Goal: Task Accomplishment & Management: Complete application form

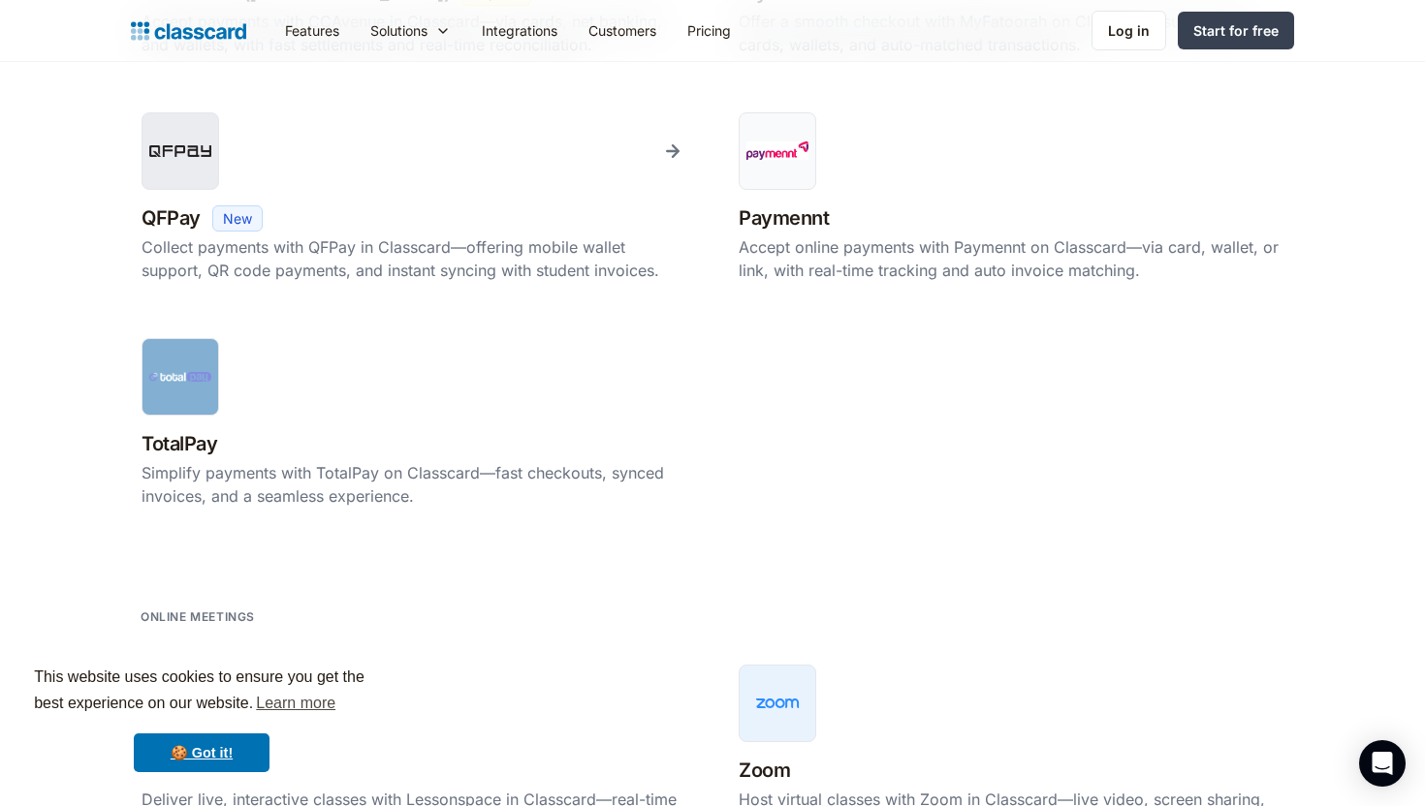
scroll to position [1795, 0]
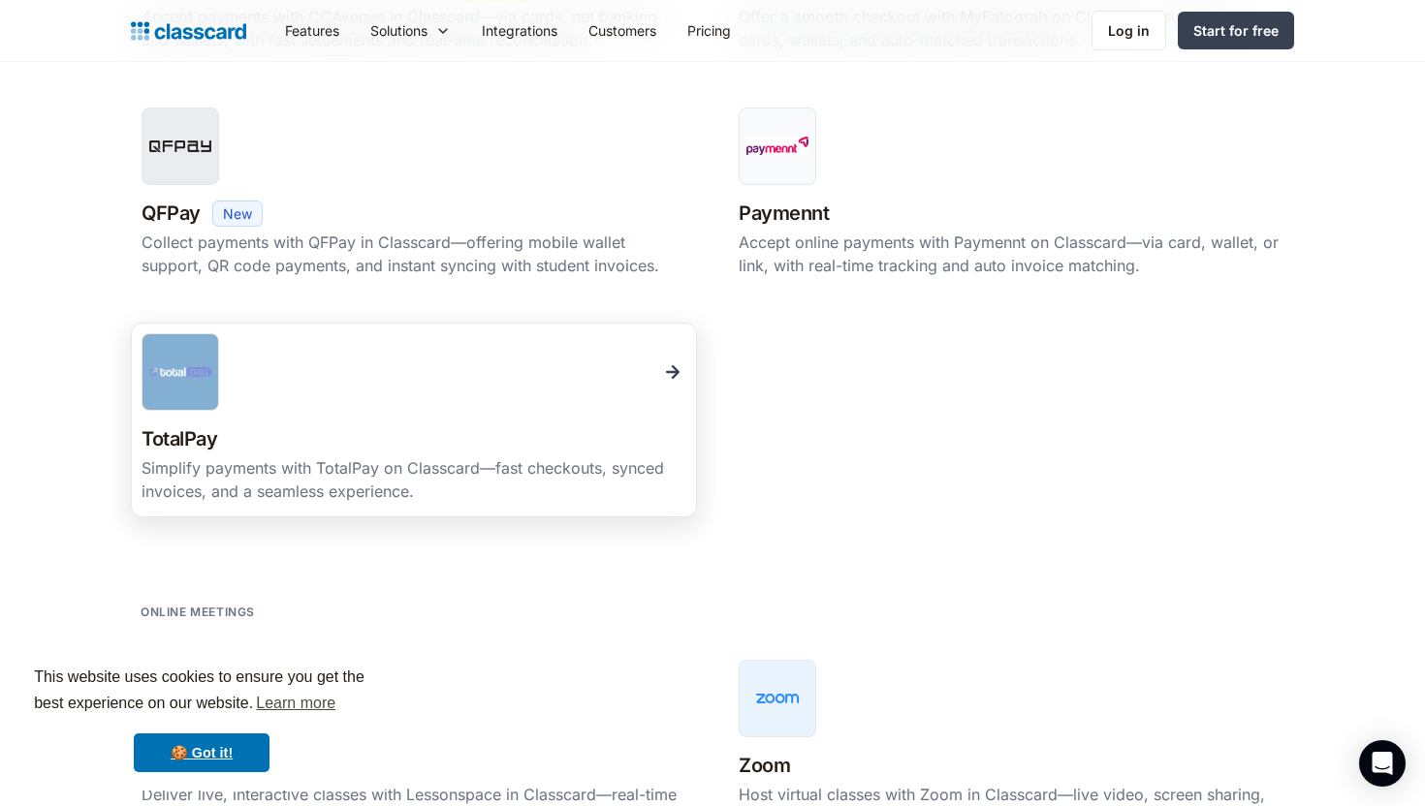
click at [420, 377] on div at bounding box center [414, 372] width 545 height 78
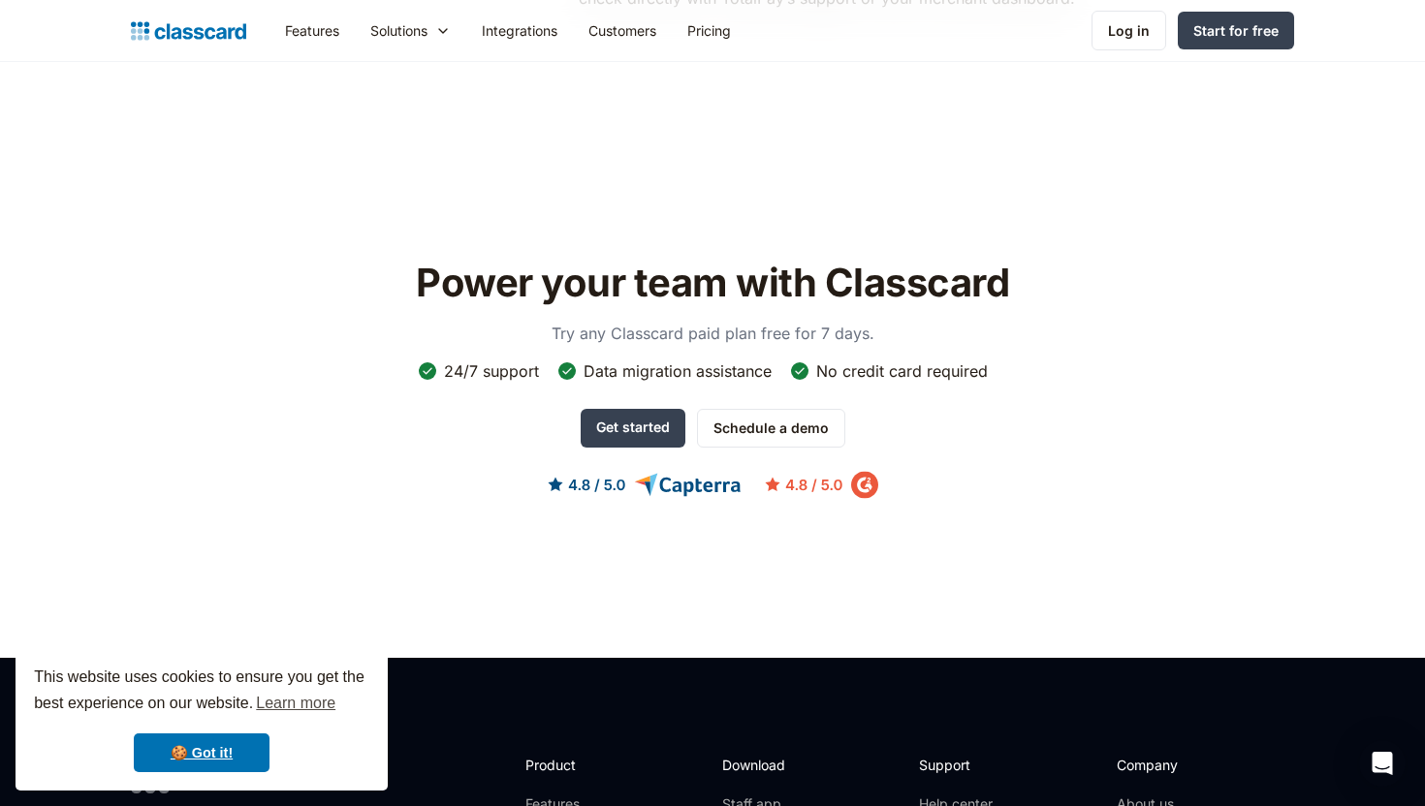
scroll to position [1603, 0]
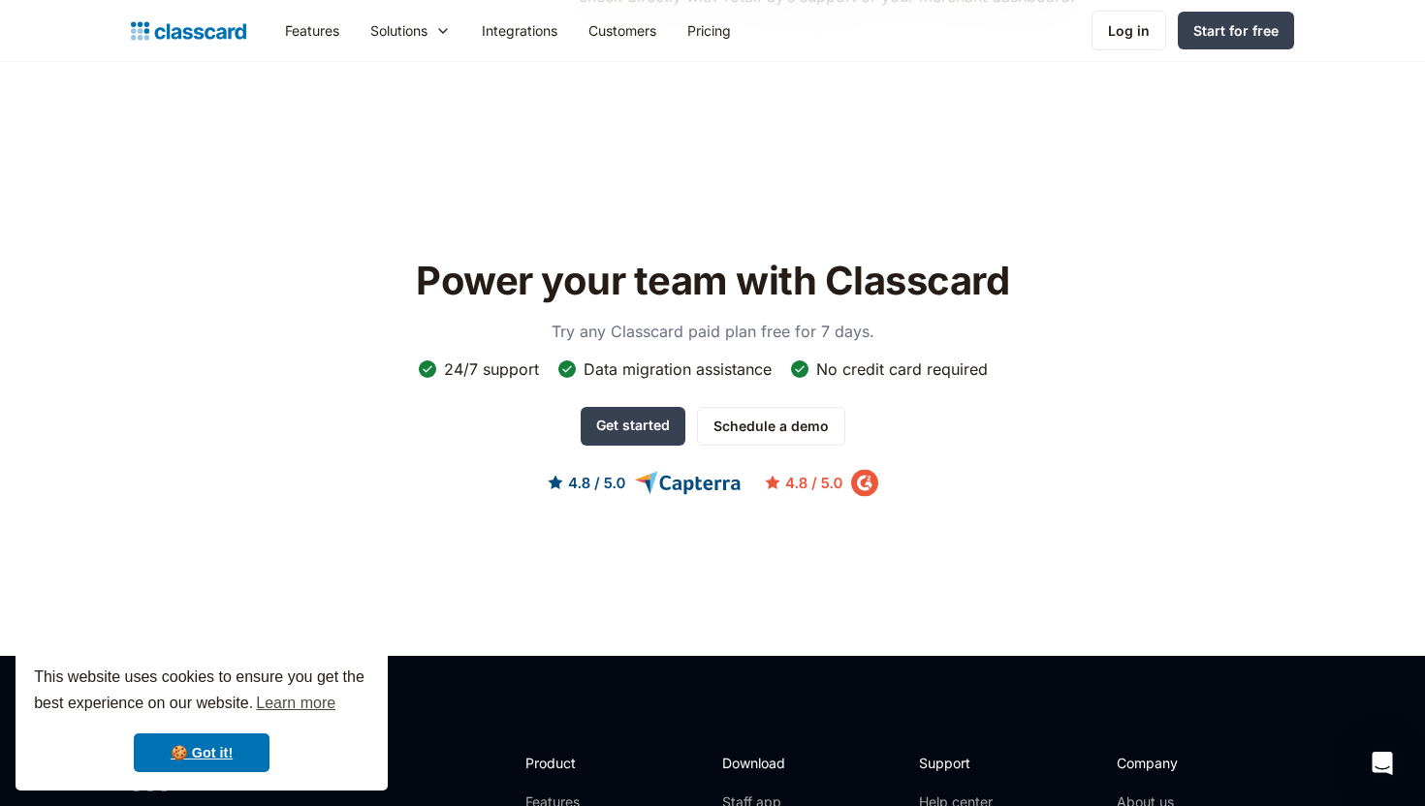
click at [864, 469] on img at bounding box center [713, 483] width 331 height 28
click at [703, 469] on img at bounding box center [713, 483] width 331 height 28
click at [583, 469] on img at bounding box center [713, 483] width 331 height 28
click at [732, 407] on link "Schedule a demo" at bounding box center [771, 426] width 148 height 39
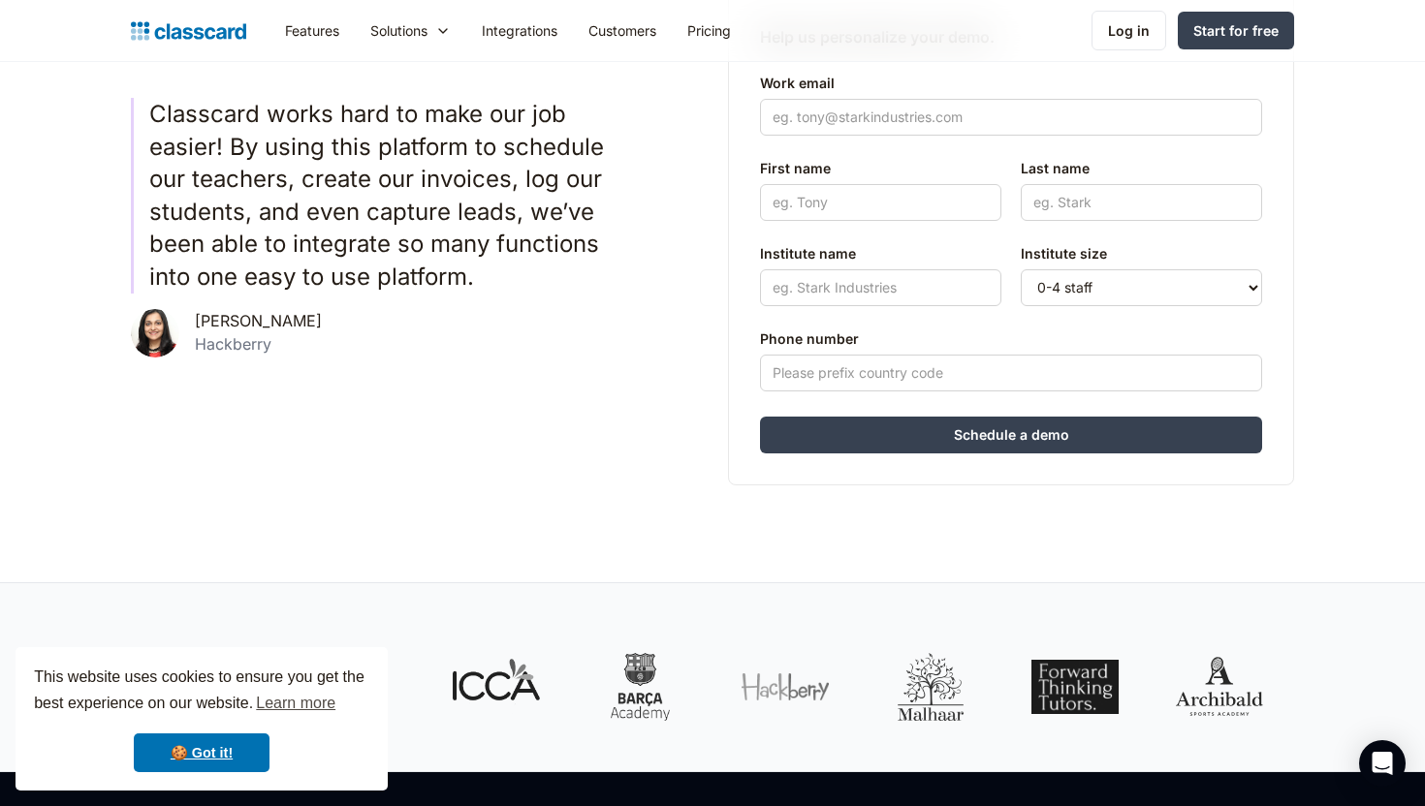
scroll to position [420, 0]
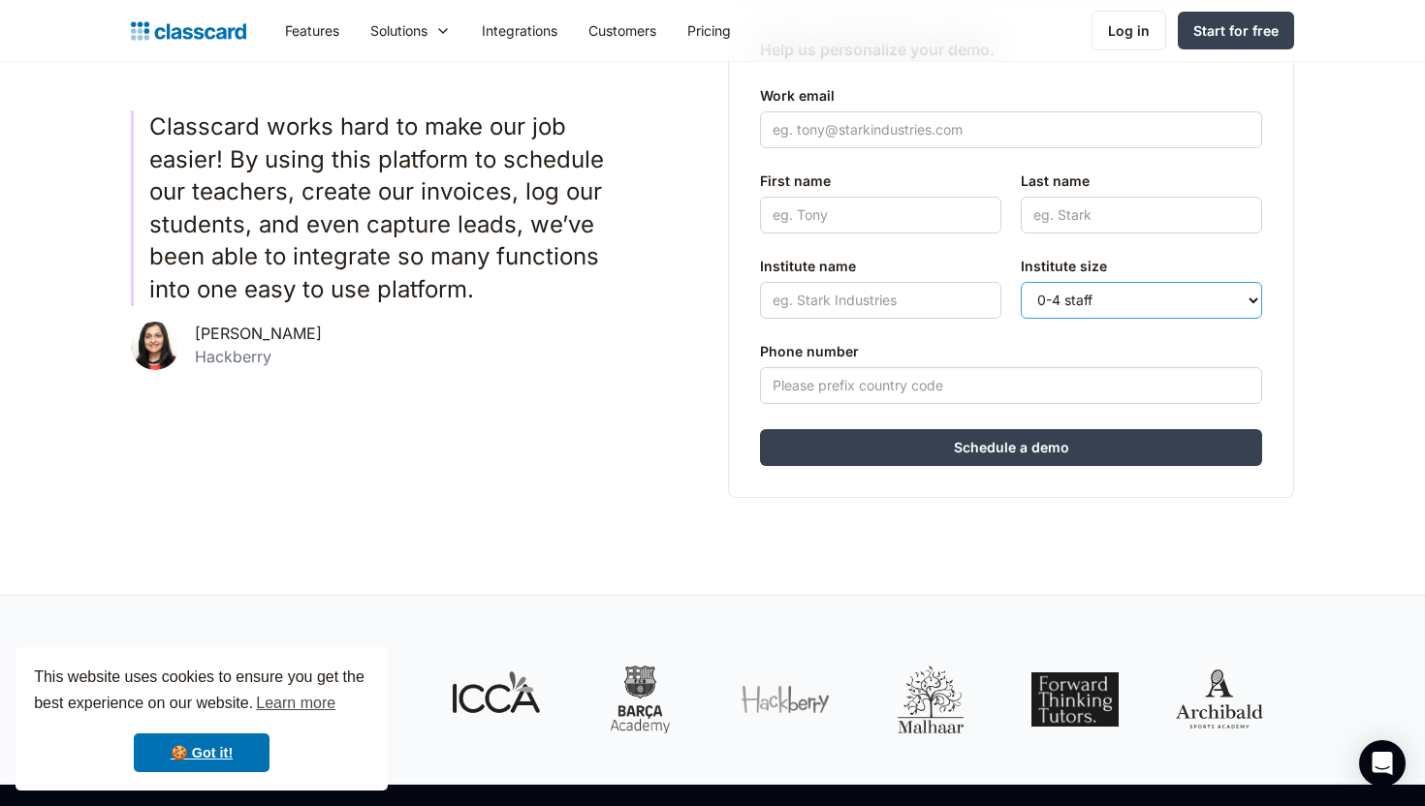
click at [1100, 282] on select "0-4 staff 5-10 staff 11-25 staff 26-50 staff 51-100 staff 101+ staff" at bounding box center [1141, 300] width 241 height 37
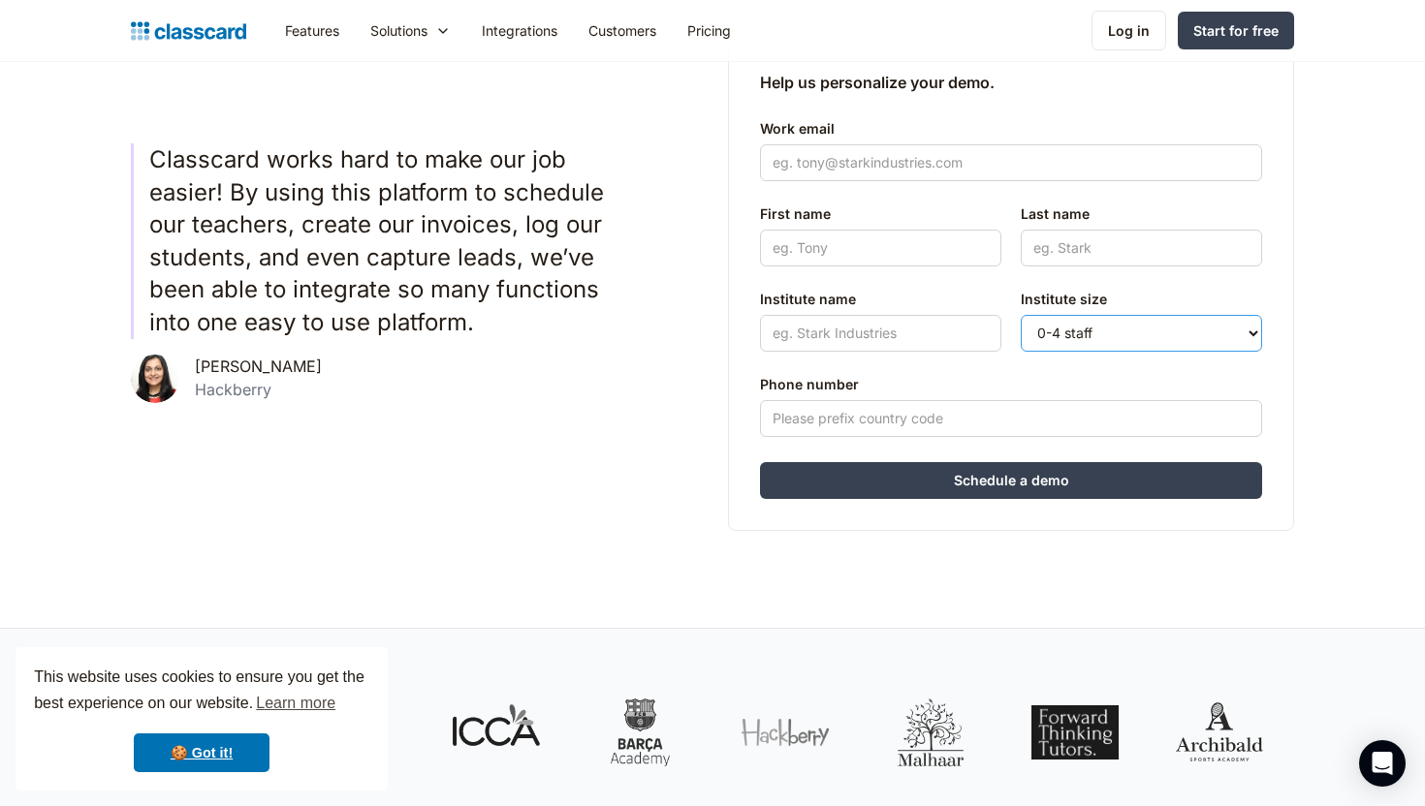
scroll to position [383, 0]
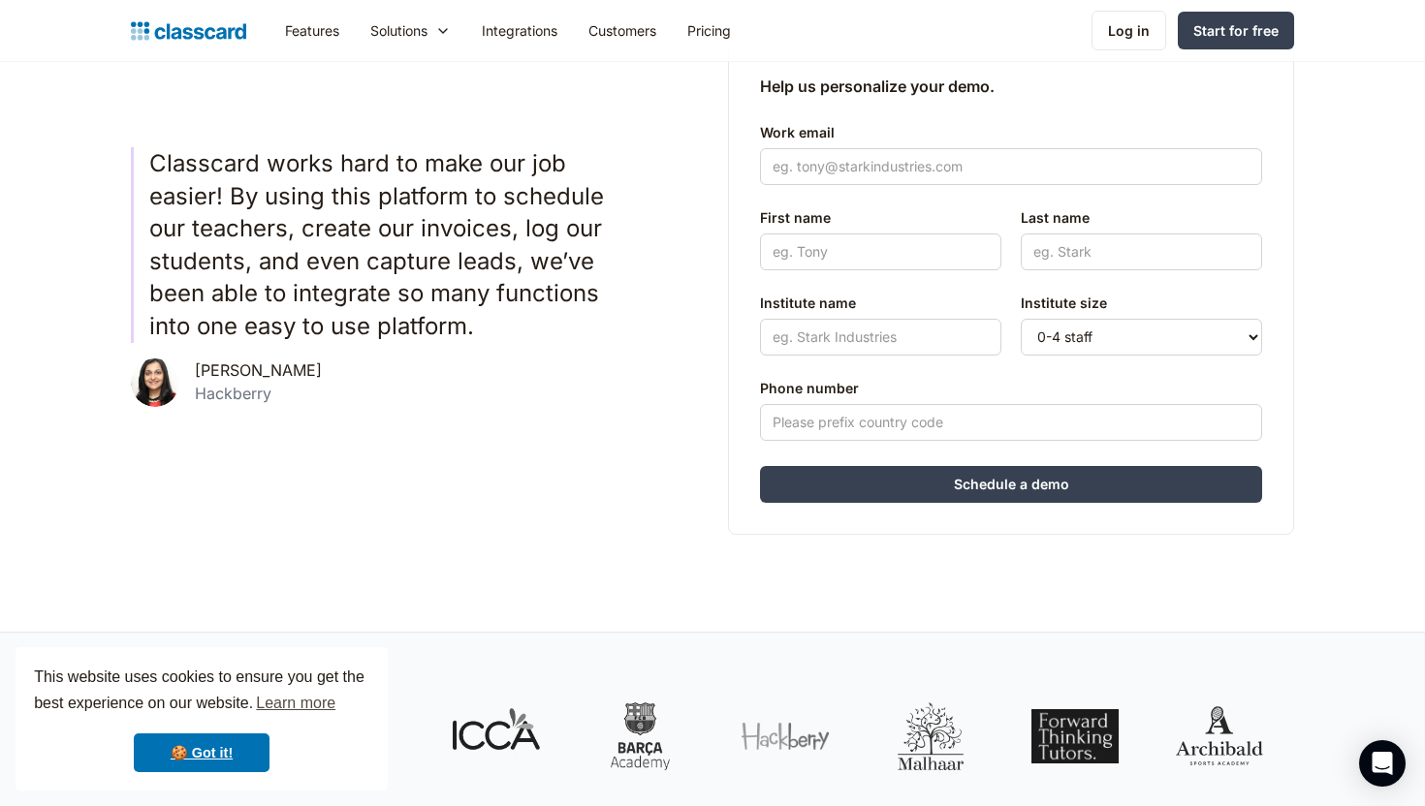
click at [788, 189] on div "Work email" at bounding box center [1011, 153] width 502 height 81
click at [794, 174] on input "Work email" at bounding box center [1011, 166] width 502 height 37
click at [805, 255] on input "First name" at bounding box center [880, 252] width 241 height 37
click at [1042, 267] on input "Last name" at bounding box center [1141, 252] width 241 height 37
click at [921, 337] on input "Institute name" at bounding box center [880, 337] width 241 height 37
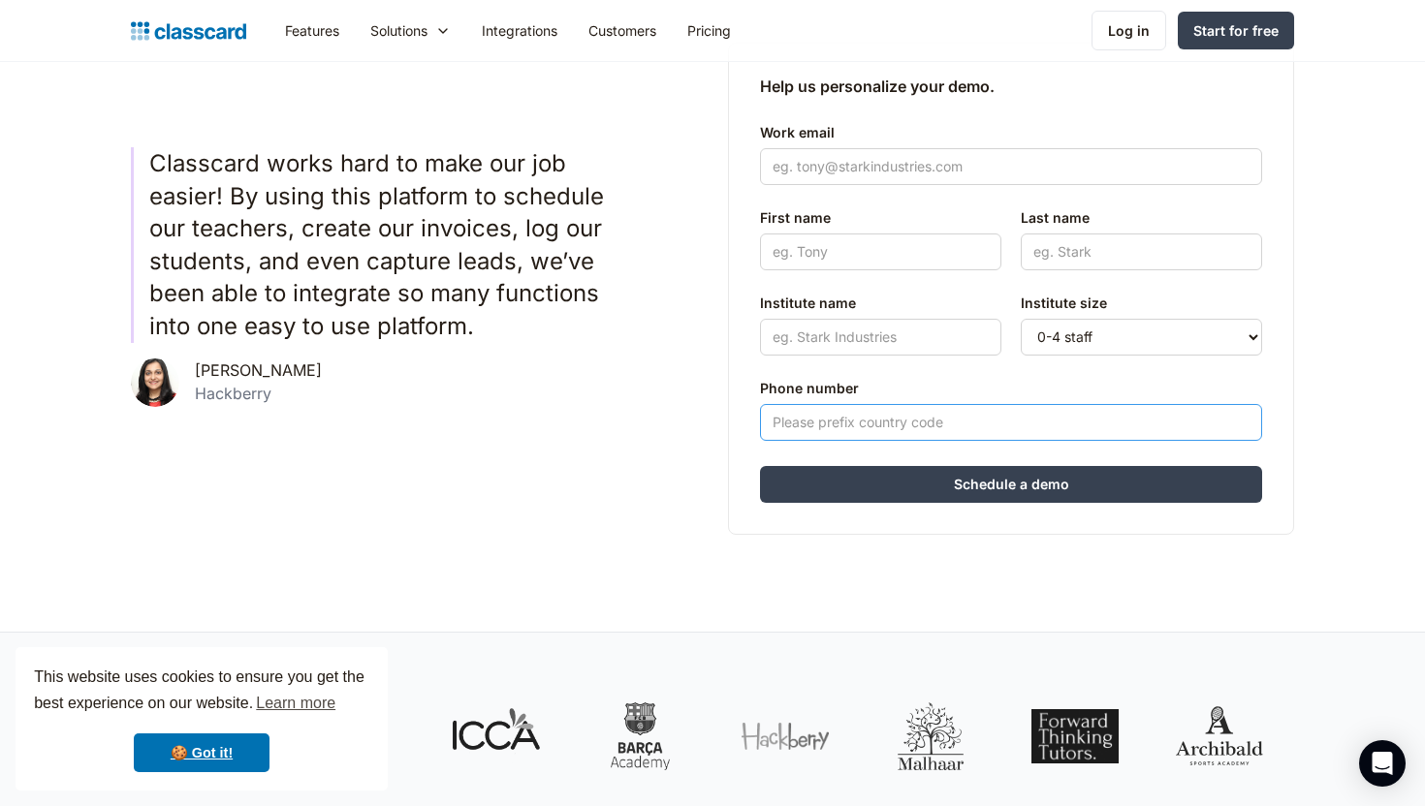
click at [869, 414] on input "Phone number" at bounding box center [1011, 422] width 502 height 37
click at [631, 391] on div "Ashni Dwarkadas Hackberry" at bounding box center [383, 383] width 504 height 48
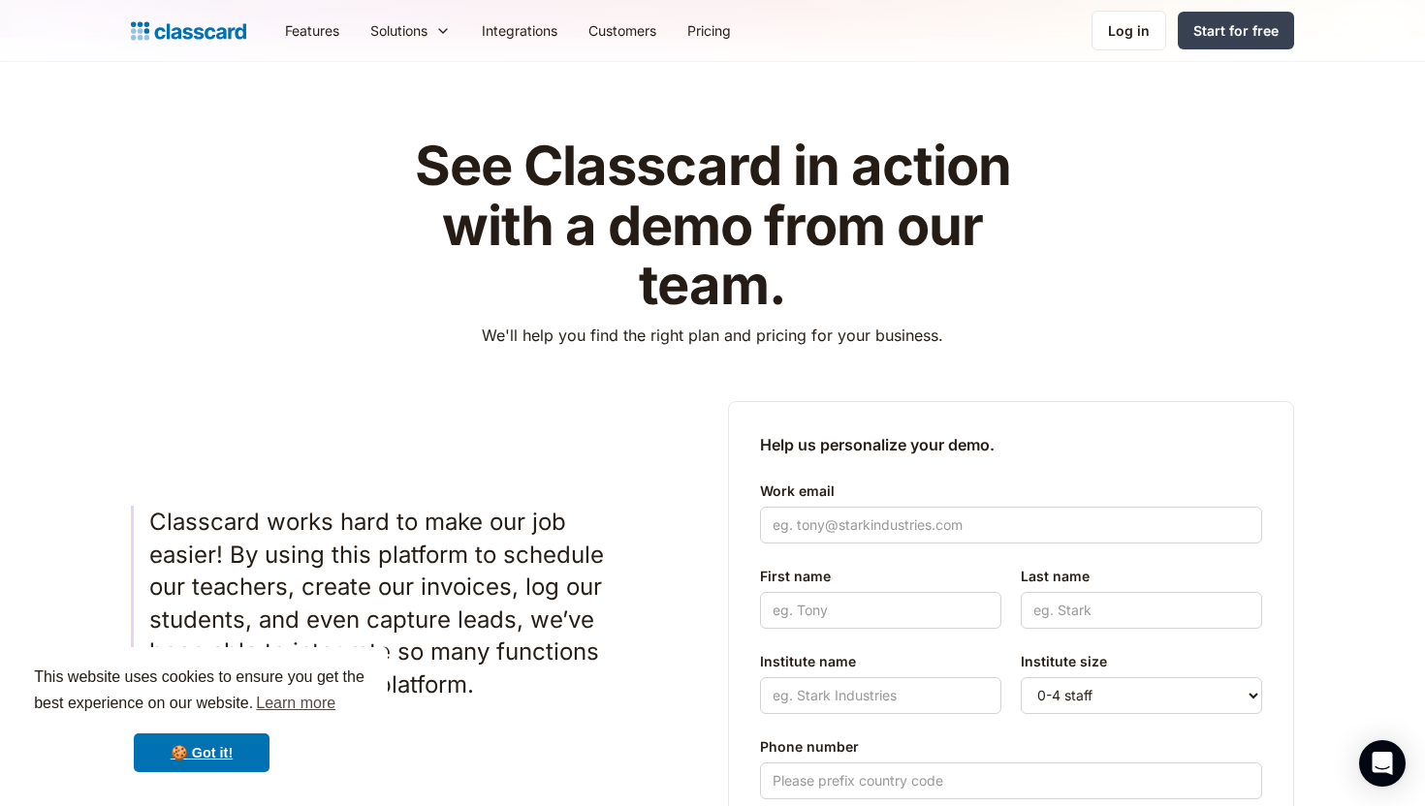
scroll to position [0, 0]
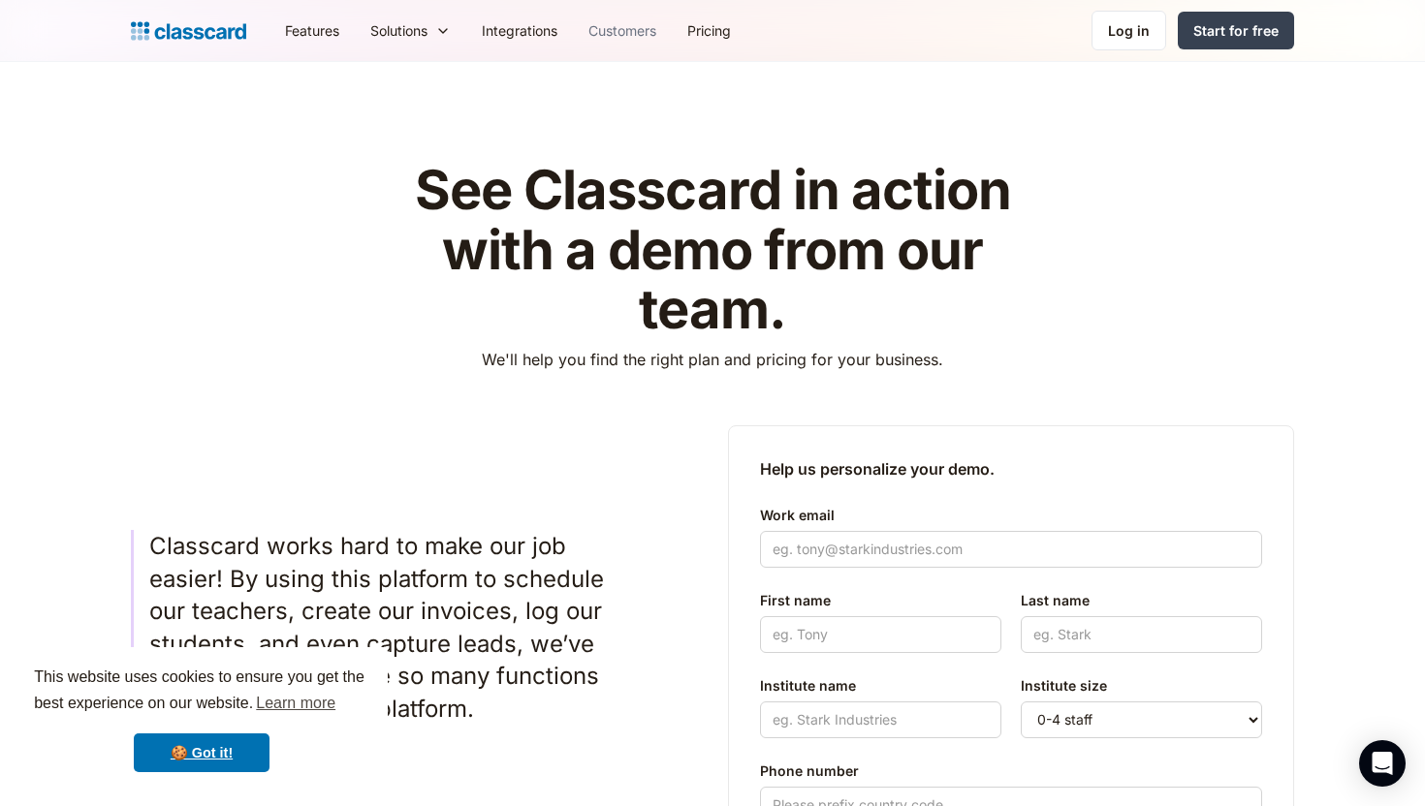
click at [612, 26] on link "Customers" at bounding box center [622, 31] width 99 height 44
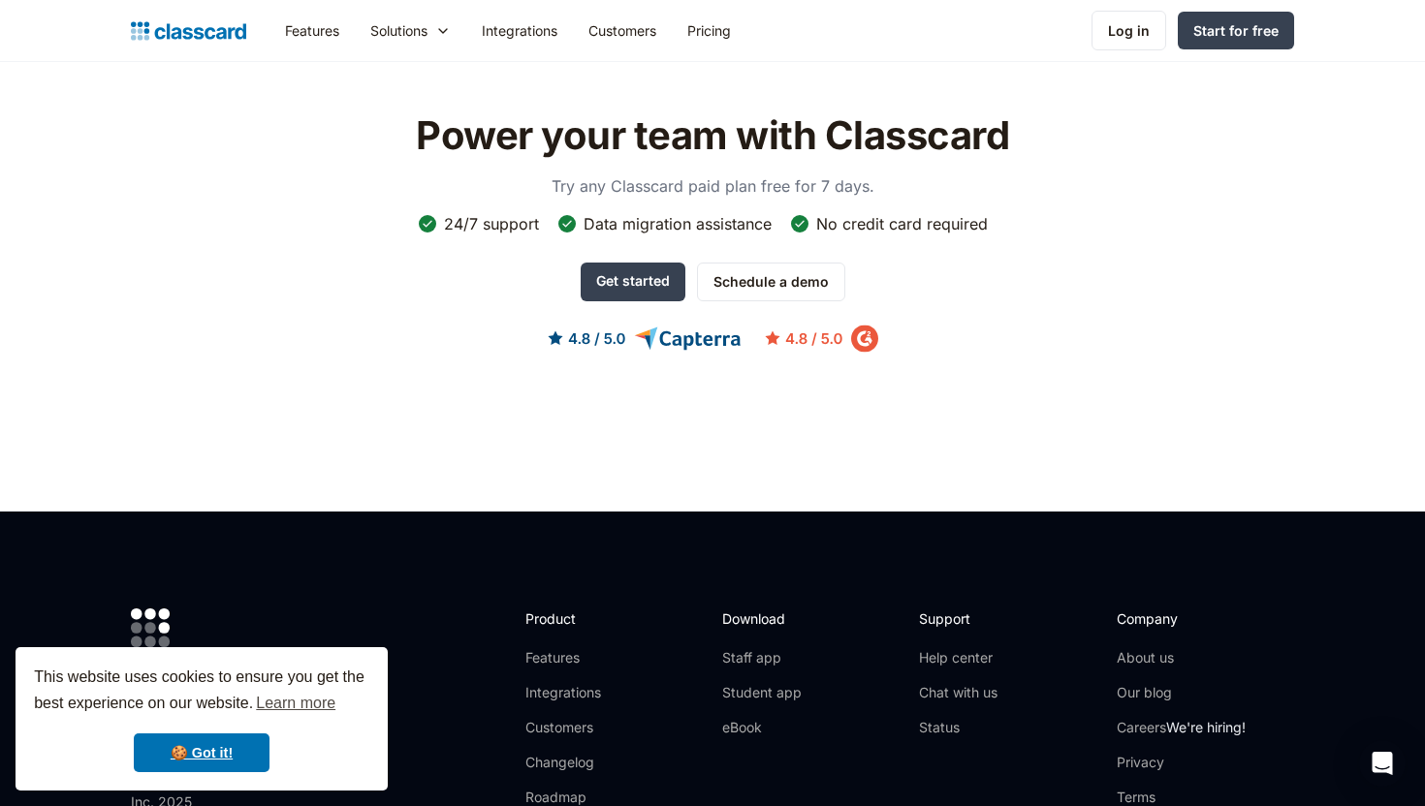
scroll to position [2262, 0]
